Goal: Information Seeking & Learning: Learn about a topic

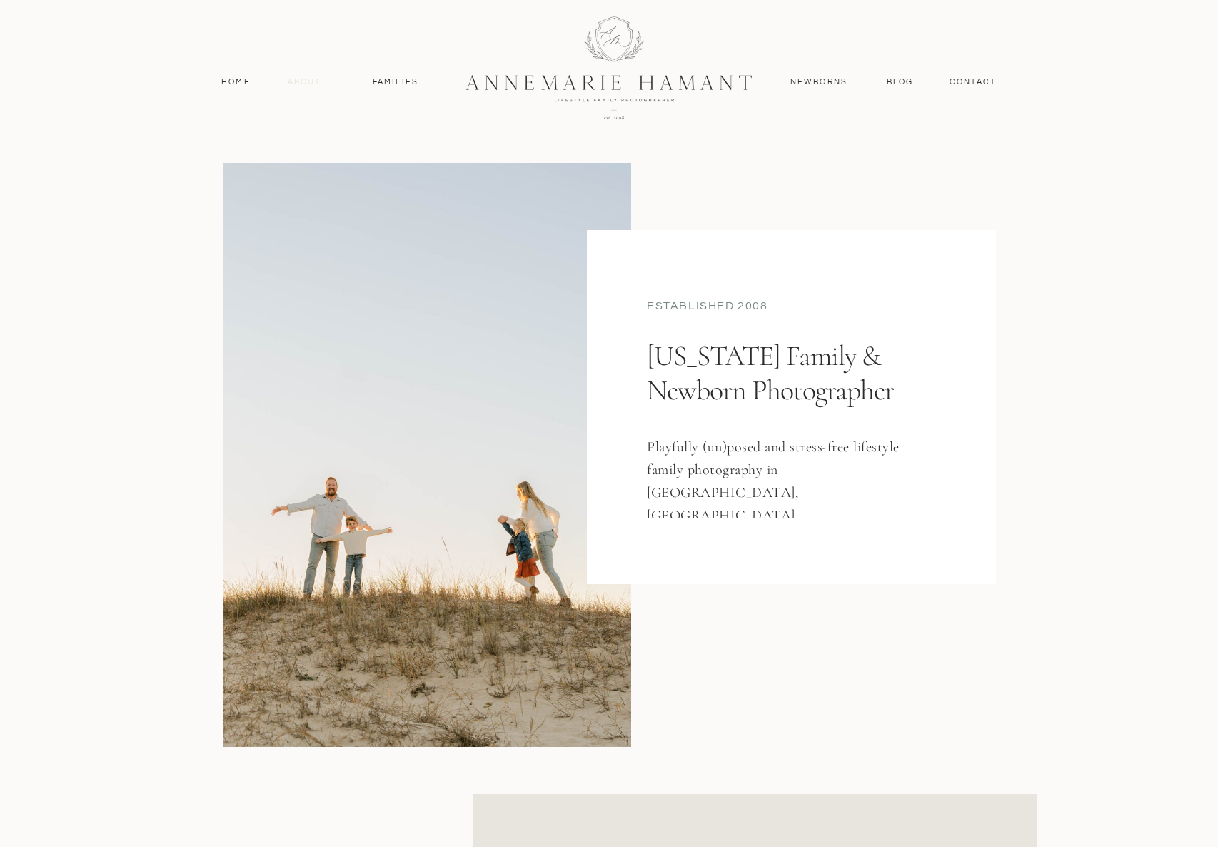
click at [313, 84] on nav "About" at bounding box center [303, 82] width 41 height 13
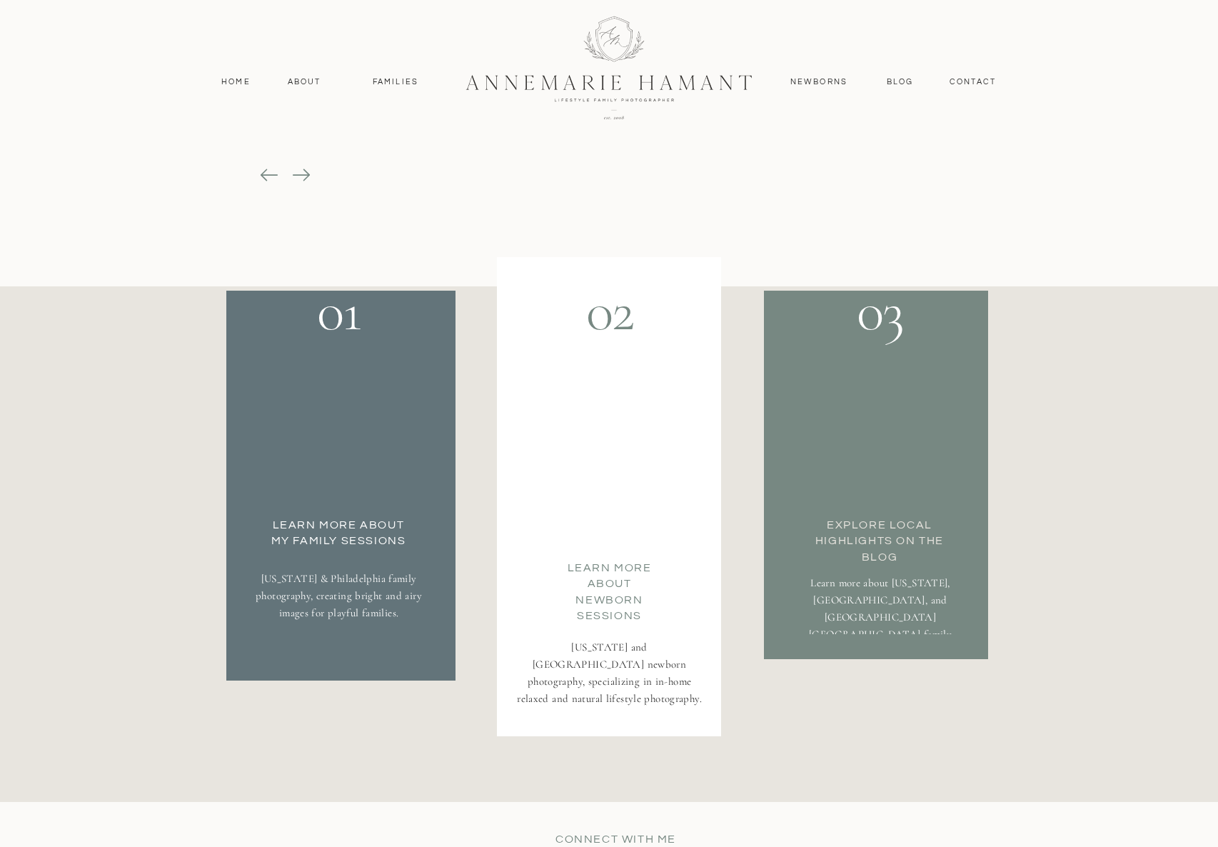
scroll to position [2379, 0]
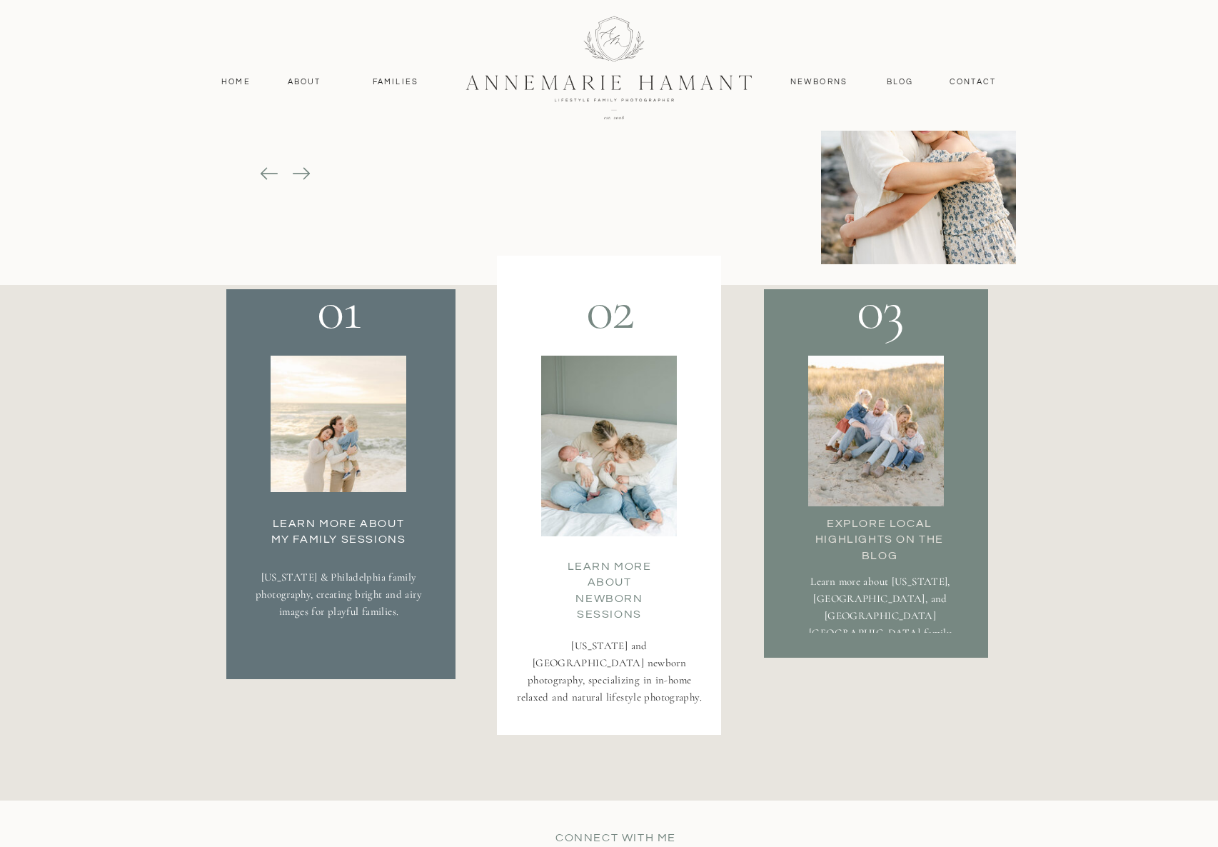
click at [355, 453] on div at bounding box center [339, 423] width 136 height 136
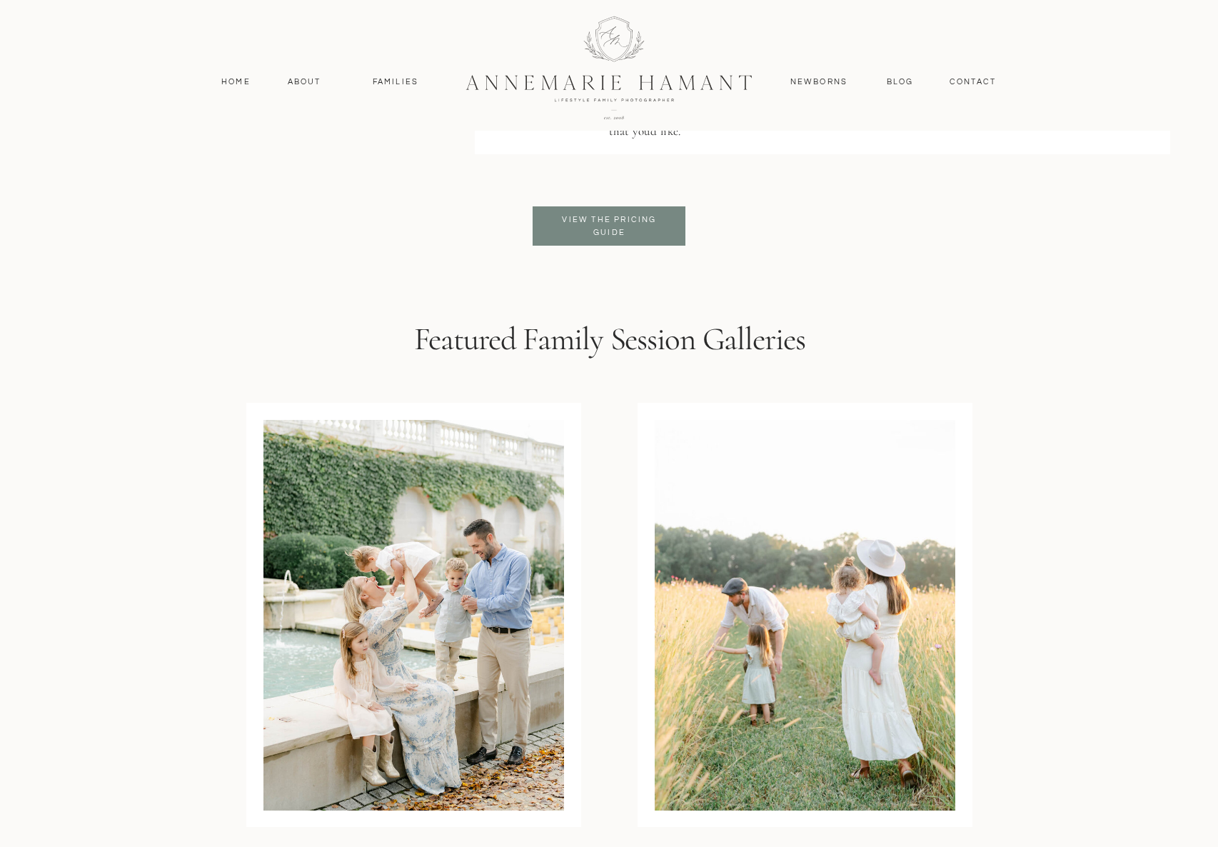
scroll to position [3569, 0]
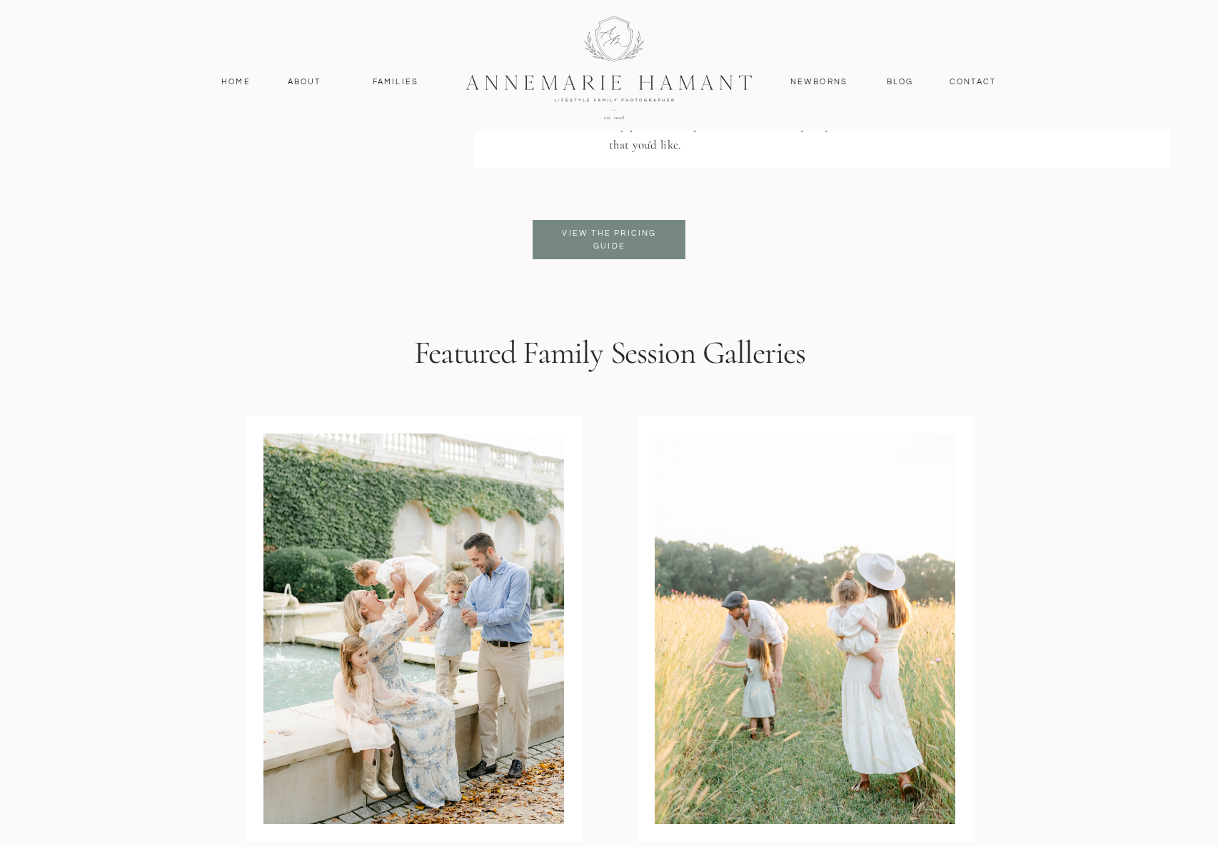
click at [621, 237] on p "View the pricing guide" at bounding box center [609, 240] width 116 height 26
